Goal: Task Accomplishment & Management: Manage account settings

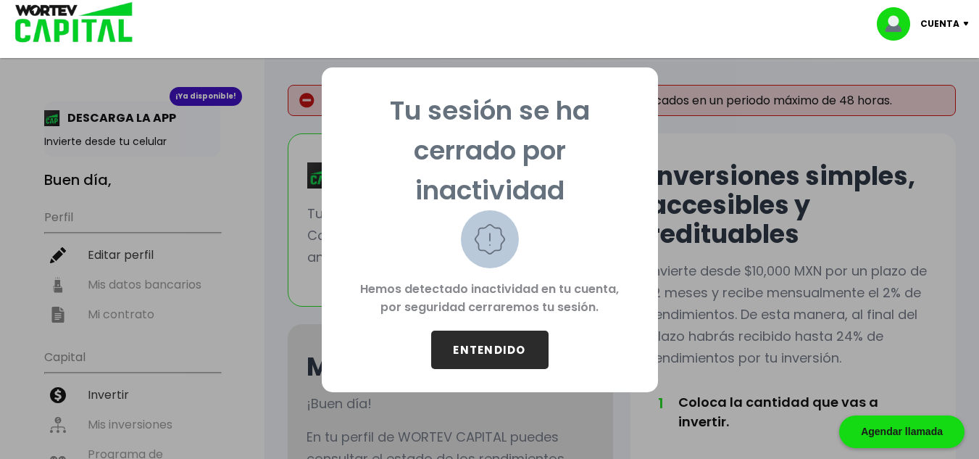
click at [467, 346] on button "ENTENDIDO" at bounding box center [489, 349] width 117 height 38
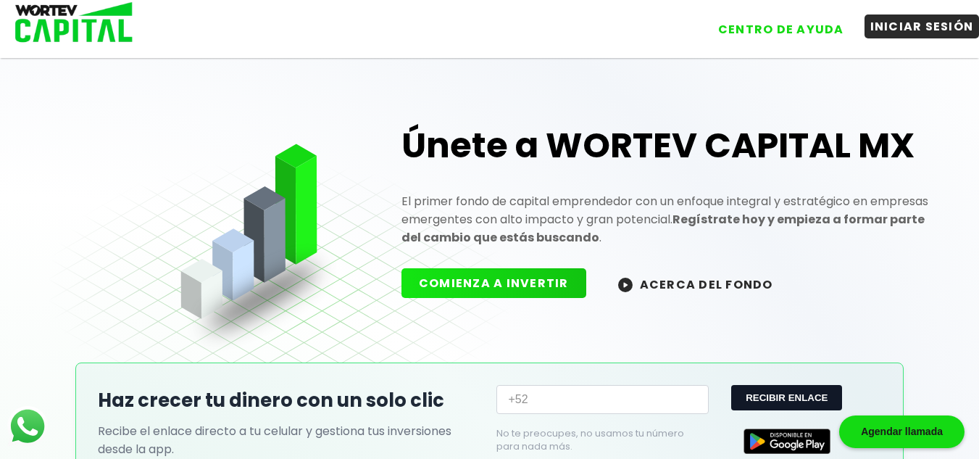
click at [738, 30] on button "INICIAR SESIÓN" at bounding box center [921, 26] width 115 height 24
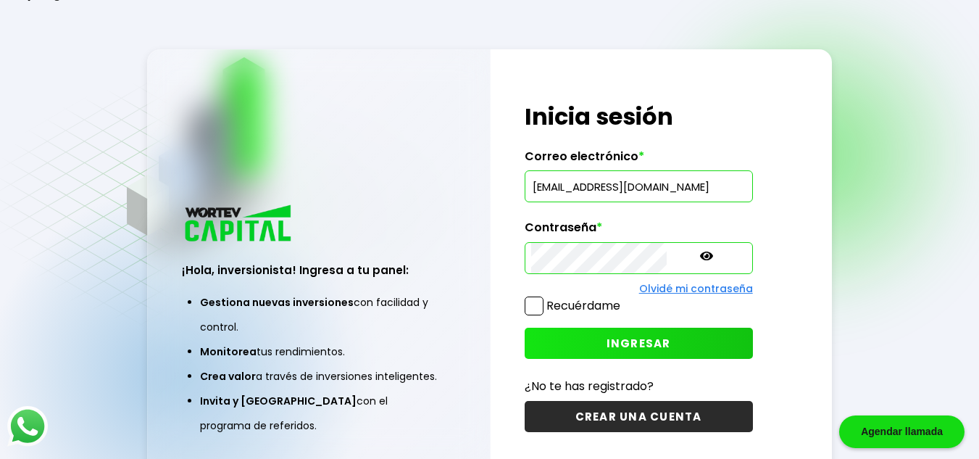
click at [533, 309] on span at bounding box center [534, 305] width 19 height 19
click at [623, 298] on input "Recuérdame" at bounding box center [623, 298] width 0 height 0
click at [573, 336] on button "INGRESAR" at bounding box center [639, 342] width 228 height 31
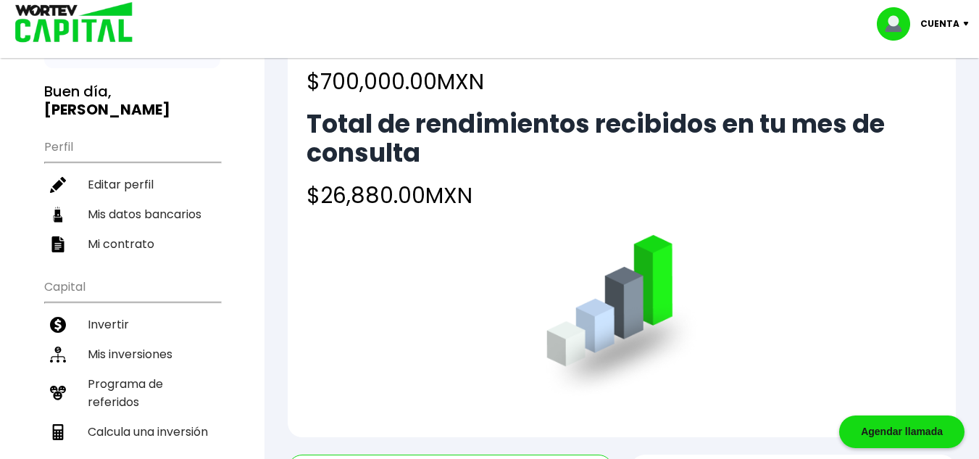
scroll to position [87, 0]
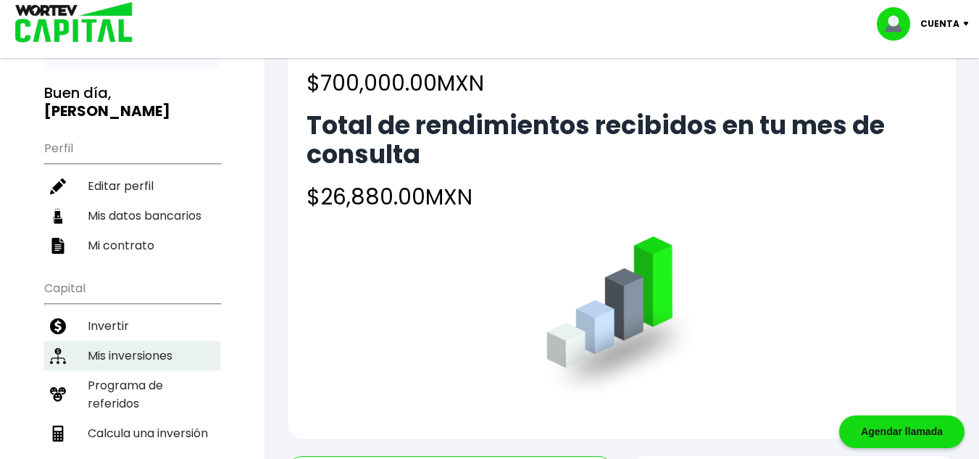
click at [109, 340] on li "Mis inversiones" at bounding box center [132, 355] width 176 height 30
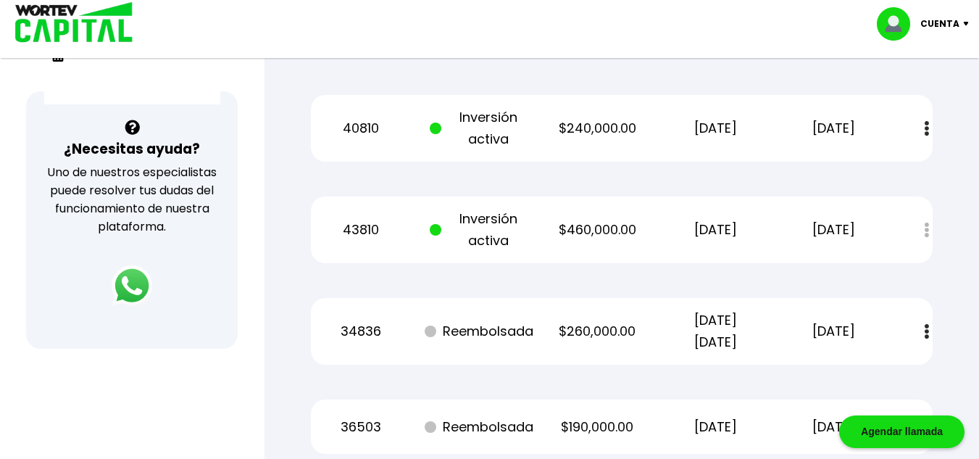
scroll to position [464, 0]
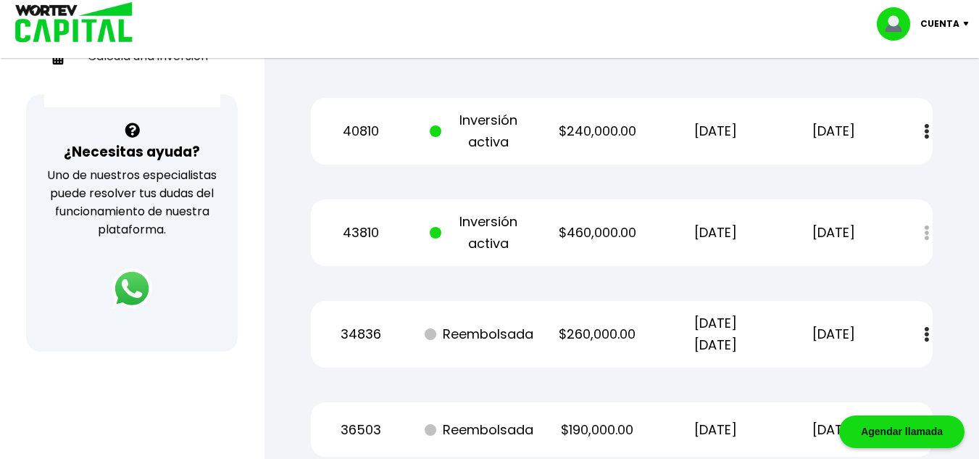
scroll to position [87, 0]
